Goal: Task Accomplishment & Management: Manage account settings

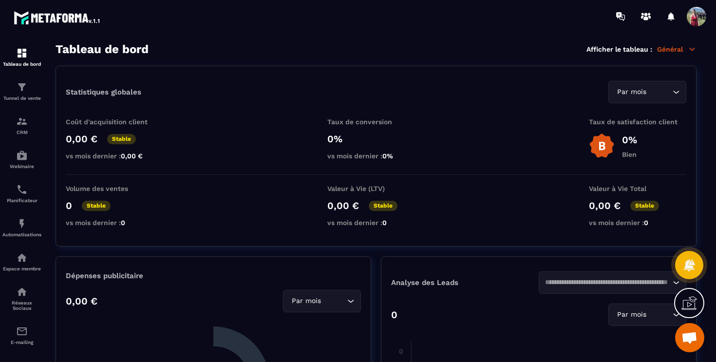
scroll to position [410, 0]
click at [28, 266] on div "Espace membre" at bounding box center [21, 261] width 39 height 19
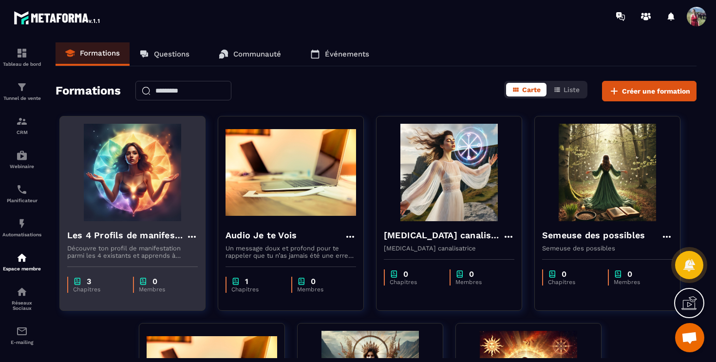
click at [150, 184] on img at bounding box center [132, 172] width 131 height 97
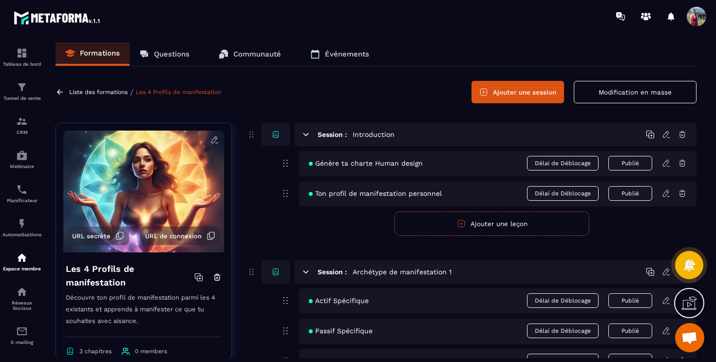
click at [633, 91] on button "Modification en masse" at bounding box center [635, 92] width 123 height 22
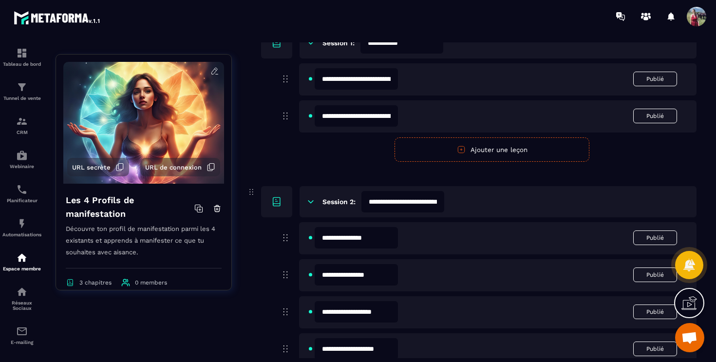
scroll to position [191, 0]
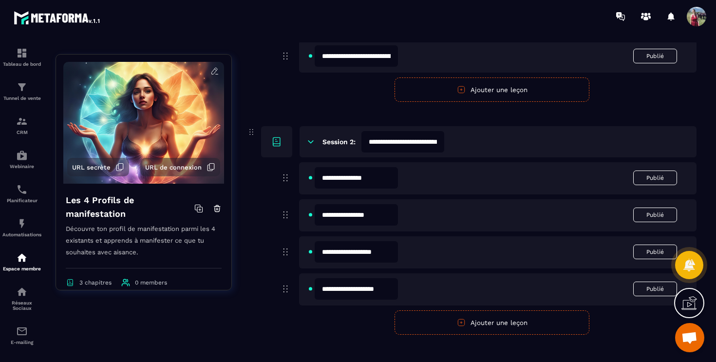
click at [439, 142] on input "**********" at bounding box center [403, 141] width 83 height 21
click at [443, 143] on input "**********" at bounding box center [403, 141] width 83 height 21
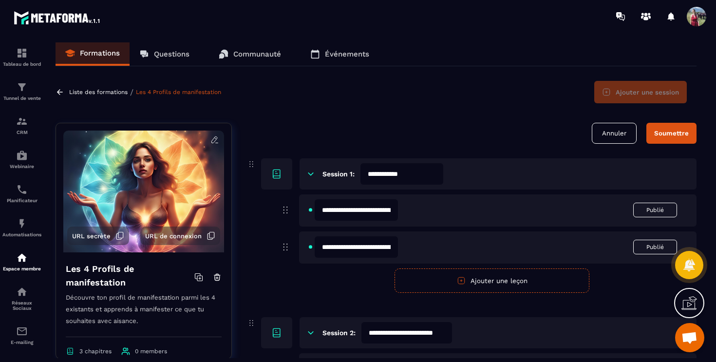
type input "**********"
click at [668, 131] on div "Soumettre" at bounding box center [671, 133] width 35 height 7
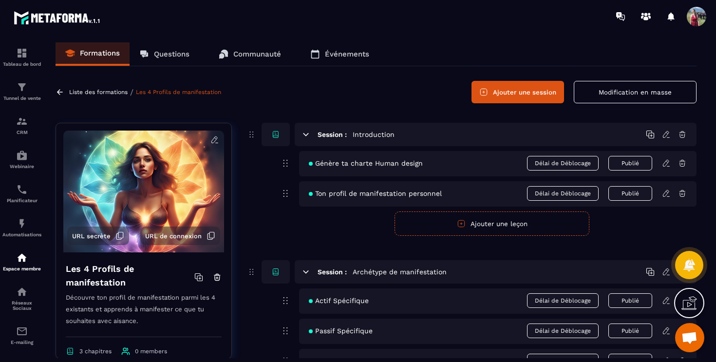
click at [515, 91] on button "Ajouter une session" at bounding box center [518, 92] width 93 height 22
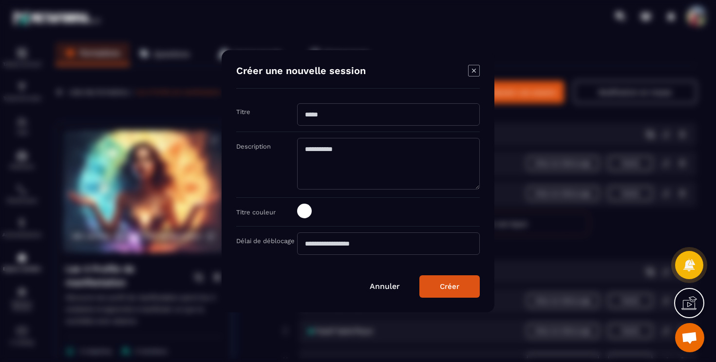
click at [439, 110] on input "Modal window" at bounding box center [388, 114] width 183 height 22
type input "**********"
click at [416, 150] on textarea "Modal window" at bounding box center [388, 164] width 183 height 52
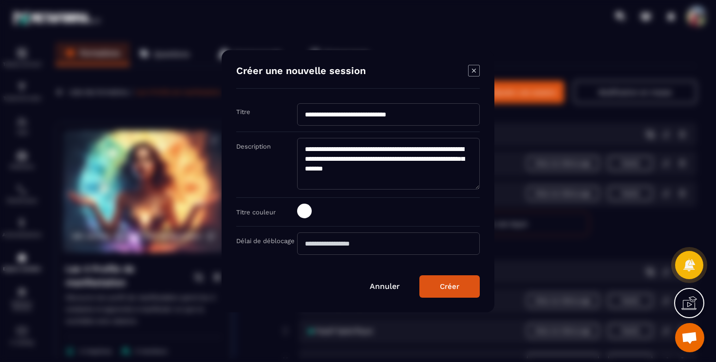
click at [443, 146] on textarea "**********" at bounding box center [388, 164] width 183 height 52
type textarea "**********"
click at [447, 288] on div "Créer" at bounding box center [449, 286] width 19 height 9
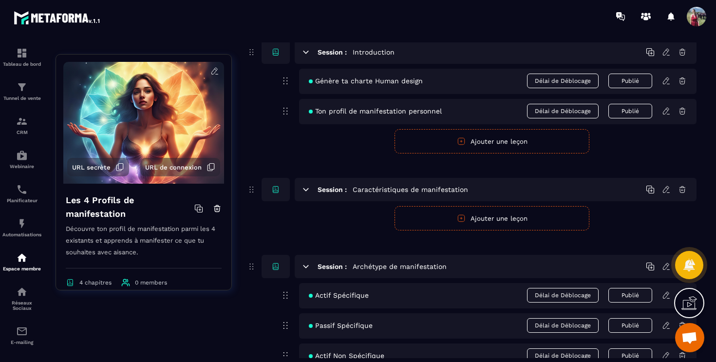
scroll to position [82, 0]
click at [475, 217] on button "Ajouter une leçon" at bounding box center [492, 219] width 195 height 24
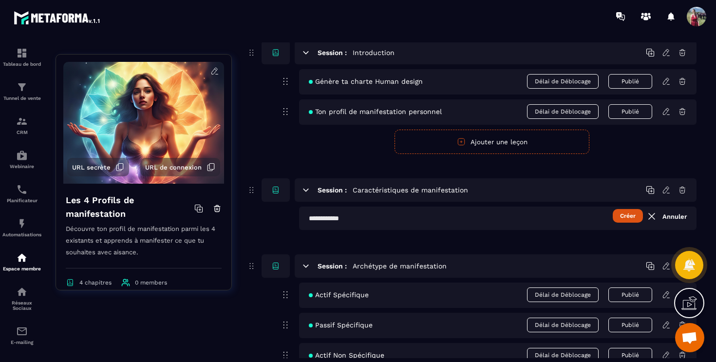
click at [632, 217] on button "Créer" at bounding box center [628, 216] width 30 height 14
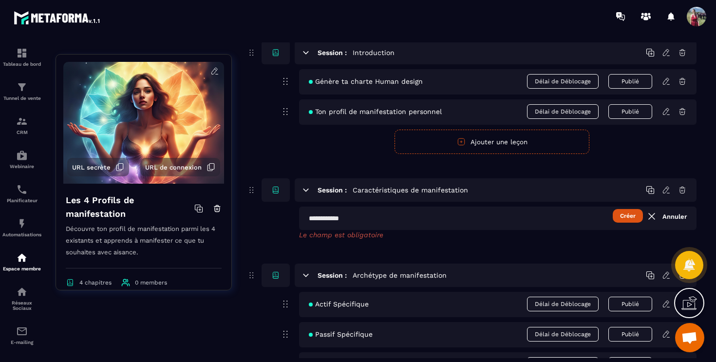
click at [409, 218] on input "text" at bounding box center [498, 218] width 398 height 23
type input "**********"
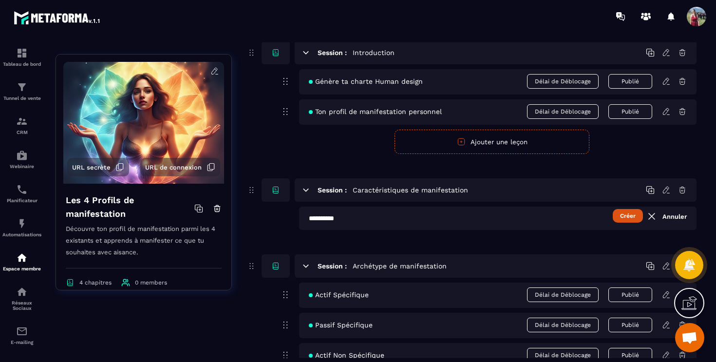
click at [627, 216] on button "Créer" at bounding box center [628, 216] width 30 height 14
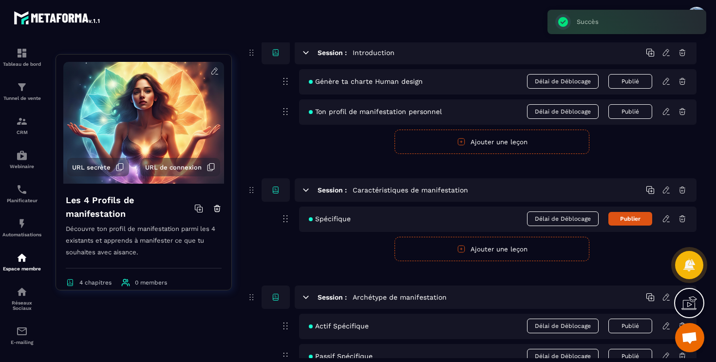
click at [627, 216] on button "Publier" at bounding box center [631, 219] width 44 height 14
click at [666, 217] on icon at bounding box center [667, 217] width 2 height 1
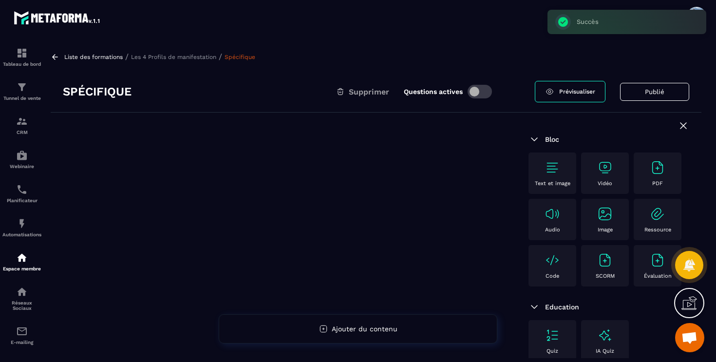
click at [609, 168] on img at bounding box center [605, 168] width 16 height 16
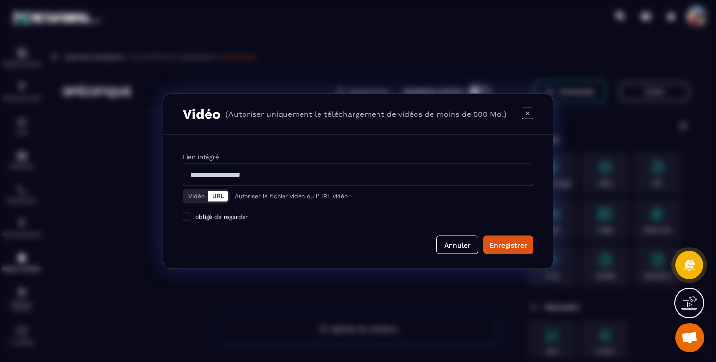
click at [195, 197] on button "Vidéo" at bounding box center [197, 196] width 24 height 11
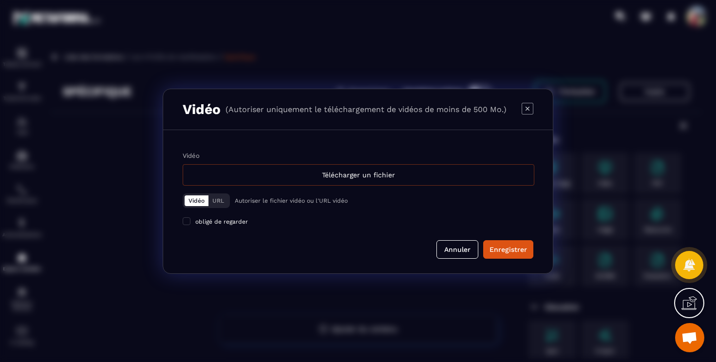
click at [286, 168] on div "Télécharger un fichier" at bounding box center [359, 174] width 352 height 21
click at [0, 0] on input "Vidéo Télécharger un fichier" at bounding box center [0, 0] width 0 height 0
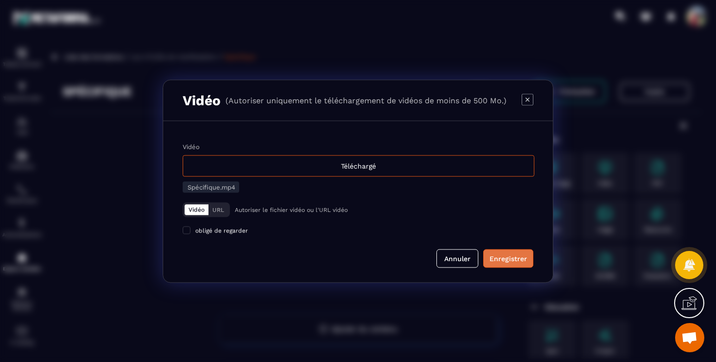
click at [513, 258] on div "Enregistrer" at bounding box center [509, 258] width 38 height 10
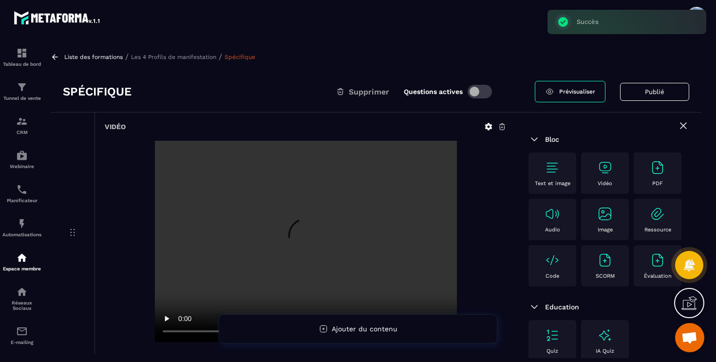
click at [490, 242] on div at bounding box center [306, 242] width 402 height 203
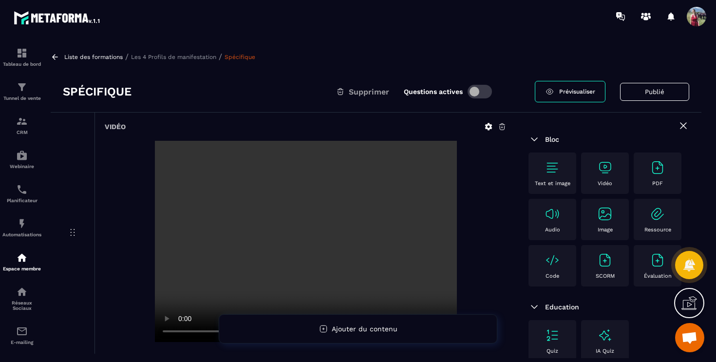
click at [201, 57] on p "Les 4 Profils de manifestation" at bounding box center [173, 57] width 85 height 7
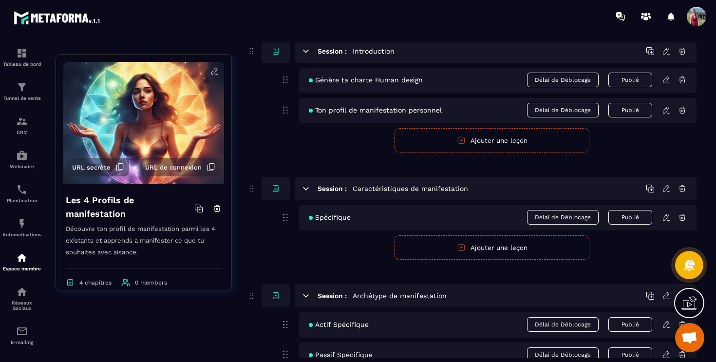
scroll to position [86, 0]
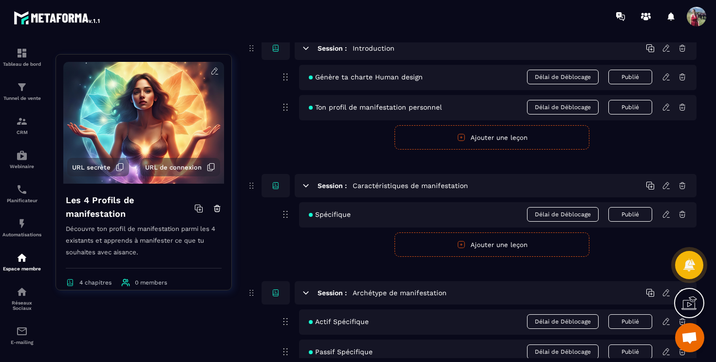
click at [460, 250] on button "Ajouter une leçon" at bounding box center [492, 244] width 195 height 24
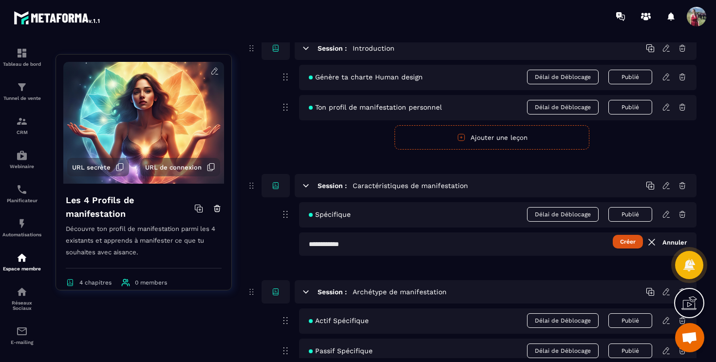
click at [344, 246] on input "text" at bounding box center [498, 243] width 398 height 23
type input "**********"
click at [628, 244] on button "Créer" at bounding box center [628, 242] width 30 height 14
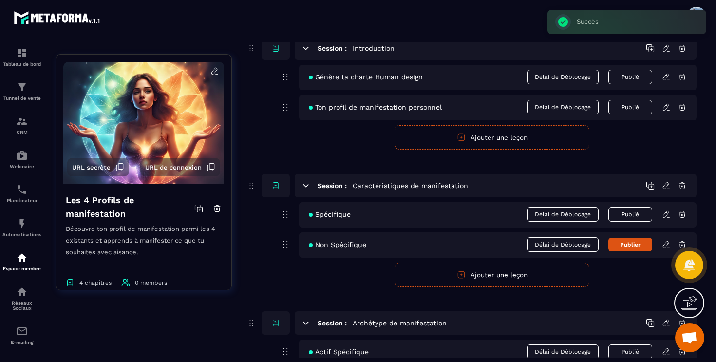
click at [628, 244] on button "Publier" at bounding box center [631, 245] width 44 height 14
click at [666, 245] on icon at bounding box center [666, 244] width 9 height 9
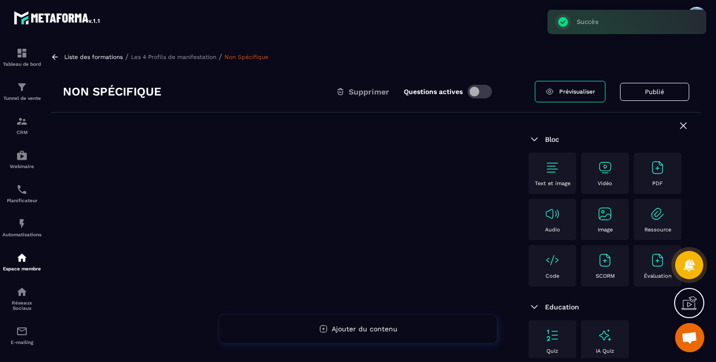
click at [606, 180] on p "Vidéo" at bounding box center [605, 183] width 15 height 6
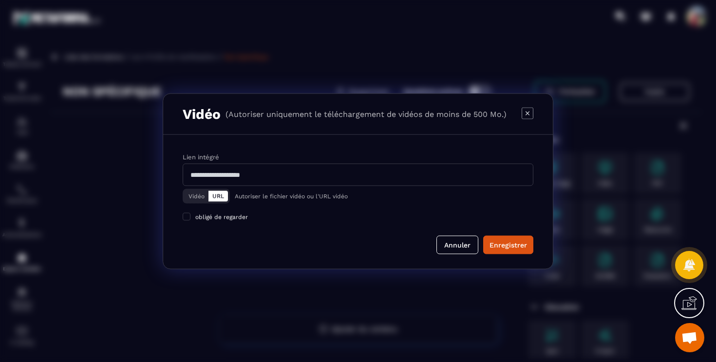
click at [197, 192] on button "Vidéo" at bounding box center [197, 196] width 24 height 11
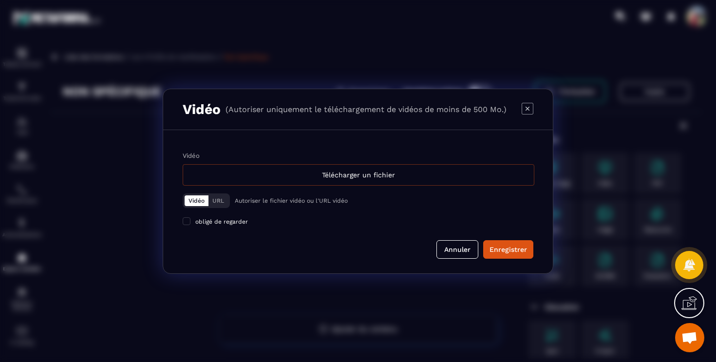
click at [275, 176] on div "Télécharger un fichier" at bounding box center [359, 174] width 352 height 21
click at [0, 0] on input "Vidéo Télécharger un fichier" at bounding box center [0, 0] width 0 height 0
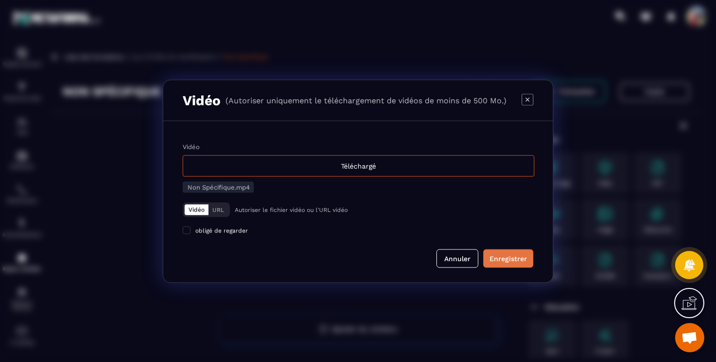
click at [507, 259] on div "Enregistrer" at bounding box center [509, 258] width 38 height 10
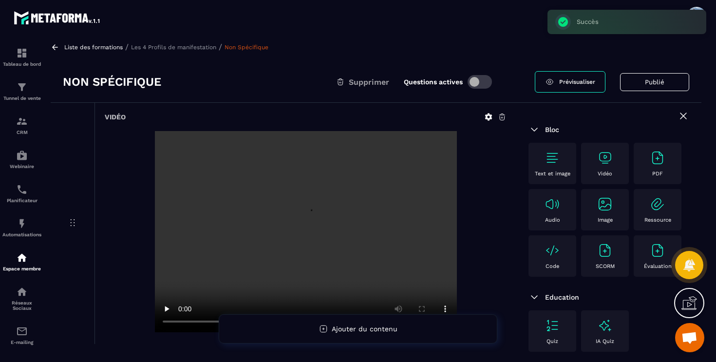
scroll to position [12, 0]
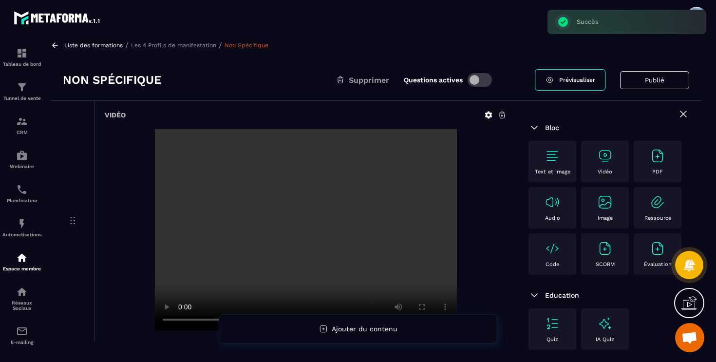
click at [195, 44] on p "Les 4 Profils de manifestation" at bounding box center [173, 45] width 85 height 7
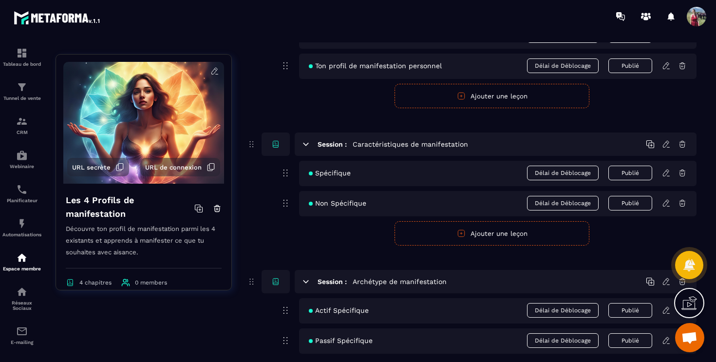
scroll to position [132, 0]
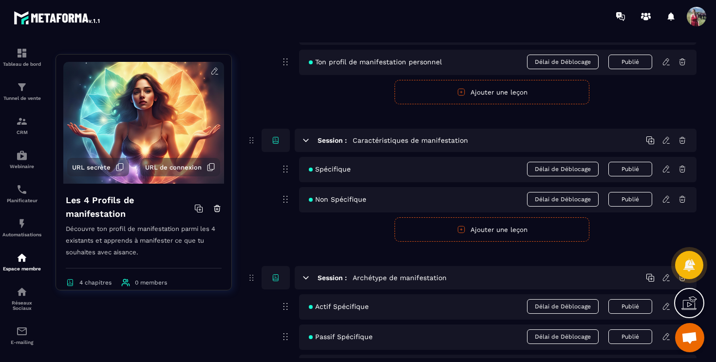
click at [450, 241] on button "Ajouter une leçon" at bounding box center [492, 229] width 195 height 24
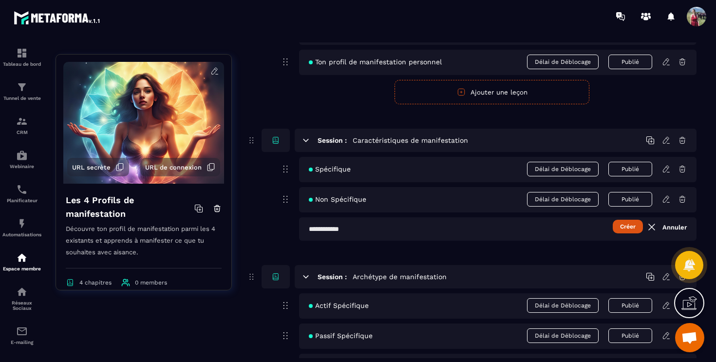
click at [346, 228] on input "text" at bounding box center [498, 228] width 398 height 23
type input "*****"
click at [625, 231] on button "Créer" at bounding box center [628, 227] width 30 height 14
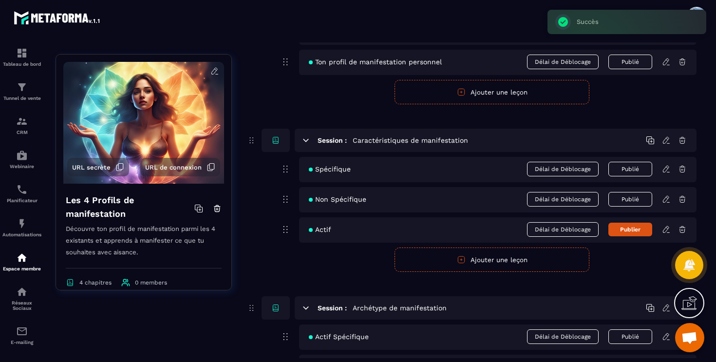
click at [625, 231] on button "Publier" at bounding box center [631, 230] width 44 height 14
click at [494, 260] on button "Ajouter une leçon" at bounding box center [492, 260] width 195 height 24
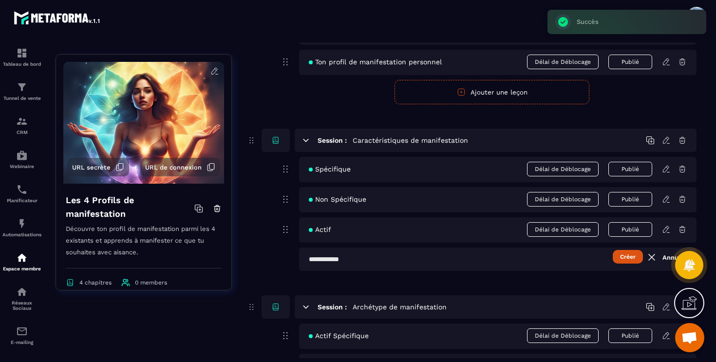
click at [377, 266] on input "text" at bounding box center [498, 259] width 398 height 23
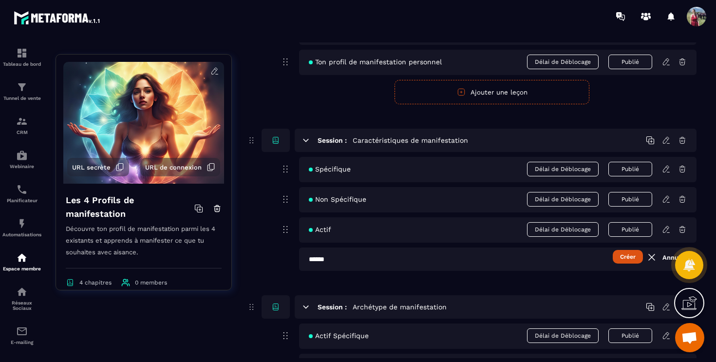
type input "******"
click at [628, 257] on button "Créer" at bounding box center [628, 257] width 30 height 14
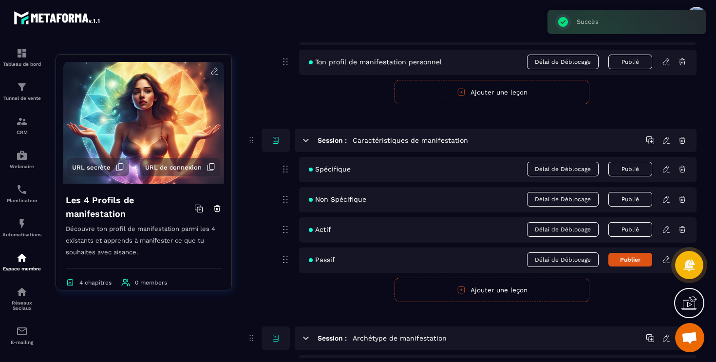
click at [628, 257] on button "Publier" at bounding box center [631, 260] width 44 height 14
click at [637, 111] on div "Session : Introduction Génère ta charte Human design Délai de Déblocage Publié …" at bounding box center [472, 299] width 450 height 616
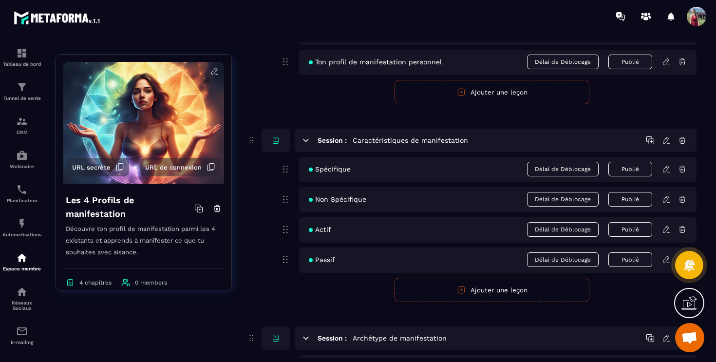
click at [665, 231] on icon at bounding box center [666, 229] width 9 height 9
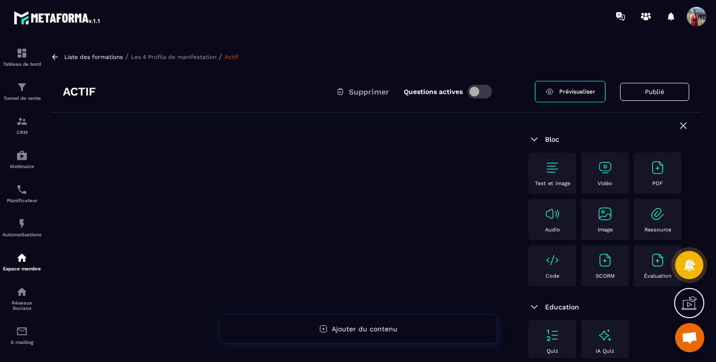
click at [594, 179] on div "Vidéo" at bounding box center [605, 173] width 38 height 27
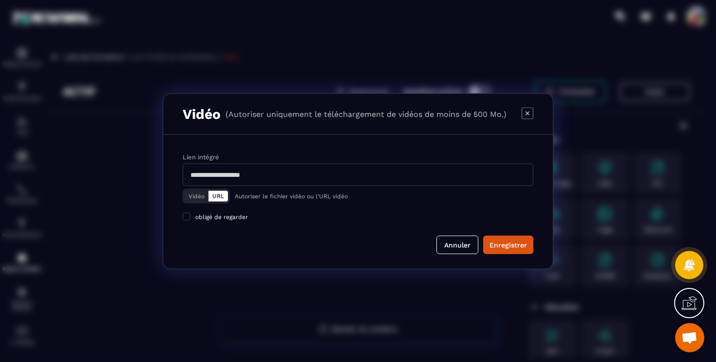
click at [191, 198] on button "Vidéo" at bounding box center [197, 196] width 24 height 11
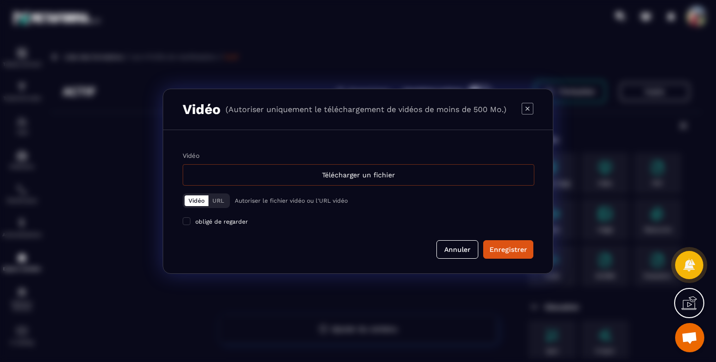
click at [318, 168] on div "Télécharger un fichier" at bounding box center [359, 174] width 352 height 21
click at [0, 0] on input "Vidéo Télécharger un fichier" at bounding box center [0, 0] width 0 height 0
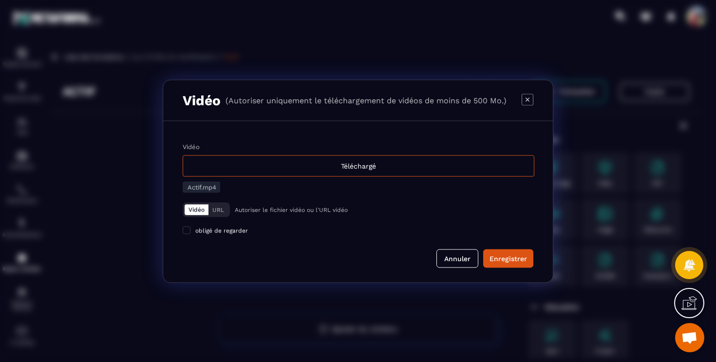
click at [526, 268] on div "Vidéo Téléchargé Actif.mp4 Vidéo URL Autoriser le fichier vidéo ou l'URL vidéo …" at bounding box center [358, 201] width 390 height 161
click at [523, 255] on div "Enregistrer" at bounding box center [509, 258] width 38 height 10
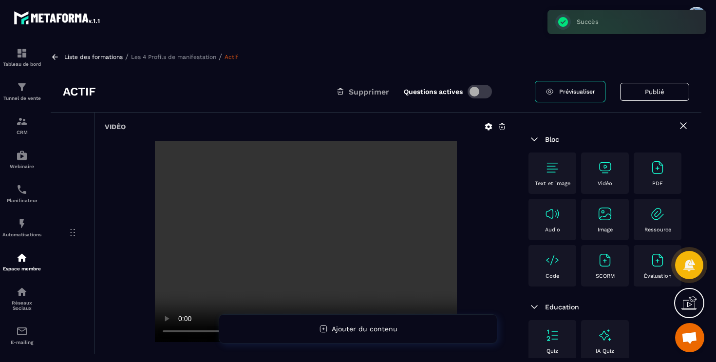
click at [204, 57] on p "Les 4 Profils de manifestation" at bounding box center [173, 57] width 85 height 7
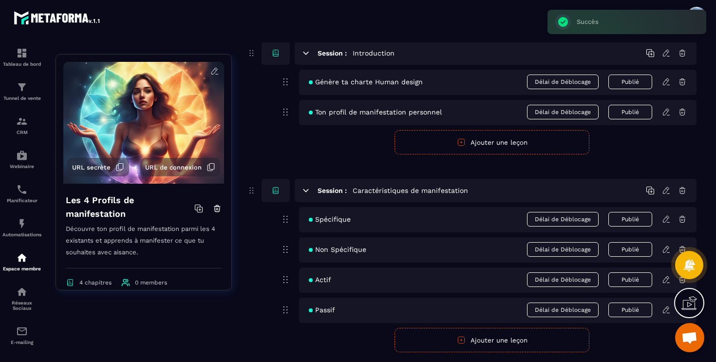
scroll to position [86, 0]
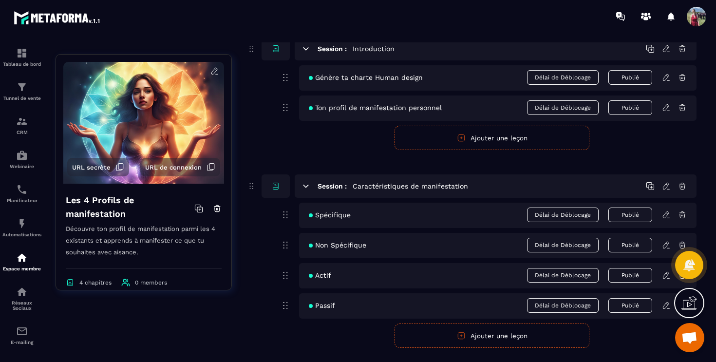
click at [351, 308] on div "Passif Délai de Déblocage Publié" at bounding box center [498, 305] width 398 height 25
click at [664, 310] on div "Passif Délai de Déblocage Publié" at bounding box center [498, 305] width 398 height 25
click at [667, 304] on icon at bounding box center [666, 305] width 9 height 9
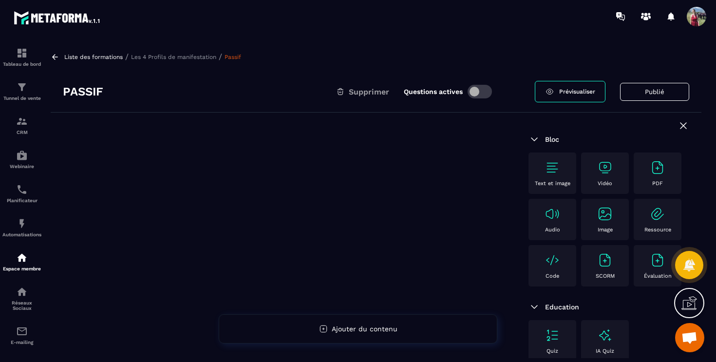
click at [611, 180] on p "Vidéo" at bounding box center [605, 183] width 15 height 6
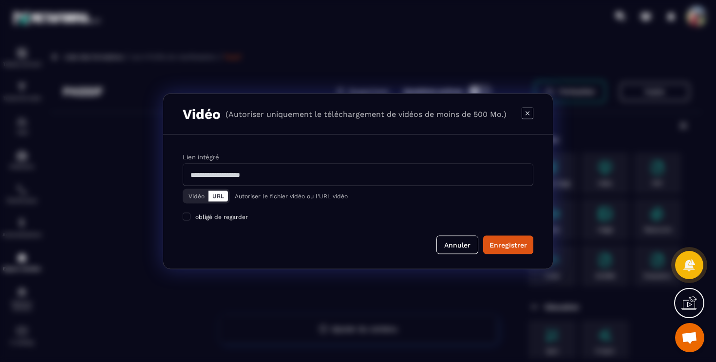
click at [196, 197] on button "Vidéo" at bounding box center [197, 196] width 24 height 11
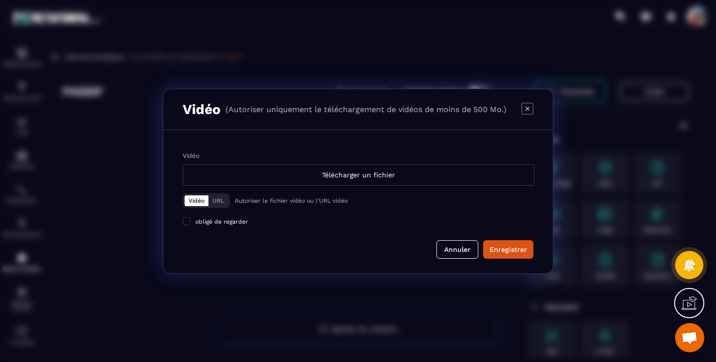
click at [281, 182] on div "Télécharger un fichier" at bounding box center [359, 174] width 352 height 21
click at [0, 0] on input "Vidéo Télécharger un fichier" at bounding box center [0, 0] width 0 height 0
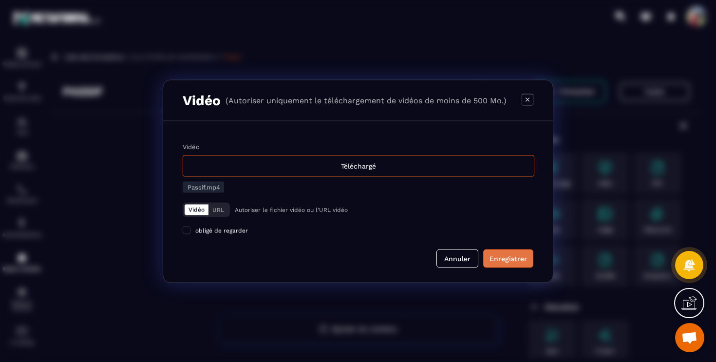
click at [516, 255] on div "Enregistrer" at bounding box center [509, 258] width 38 height 10
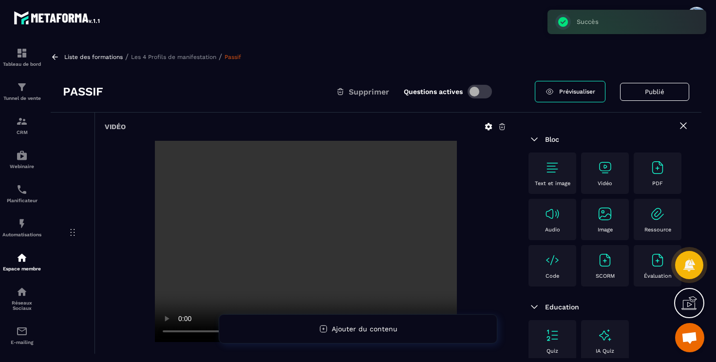
click at [191, 55] on p "Les 4 Profils de manifestation" at bounding box center [173, 57] width 85 height 7
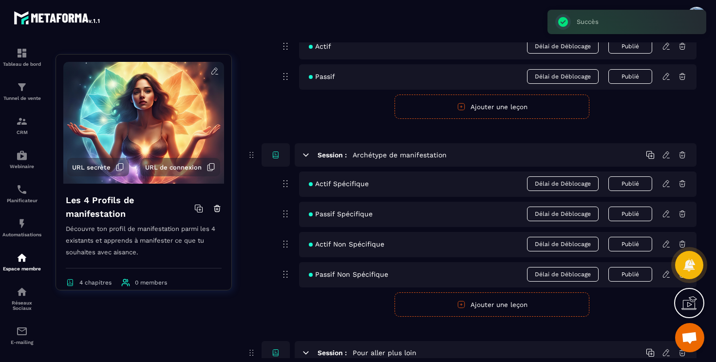
scroll to position [316, 0]
